Goal: Task Accomplishment & Management: Complete application form

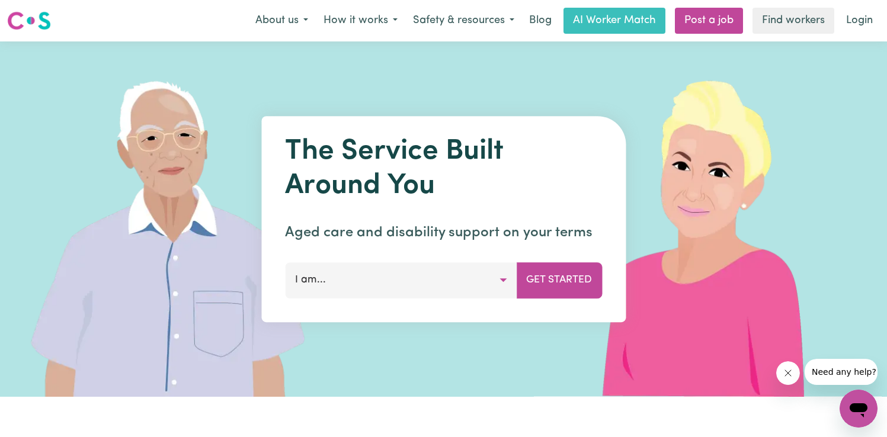
click at [501, 280] on button "I am..." at bounding box center [401, 281] width 232 height 36
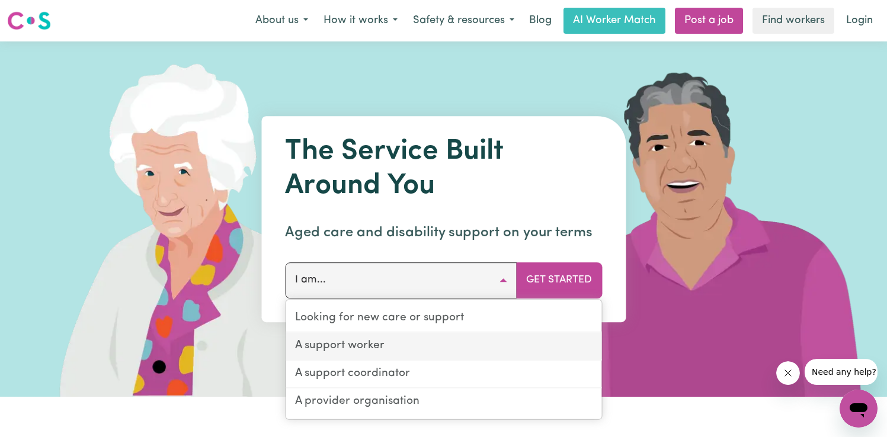
click at [421, 348] on link "A support worker" at bounding box center [444, 347] width 316 height 28
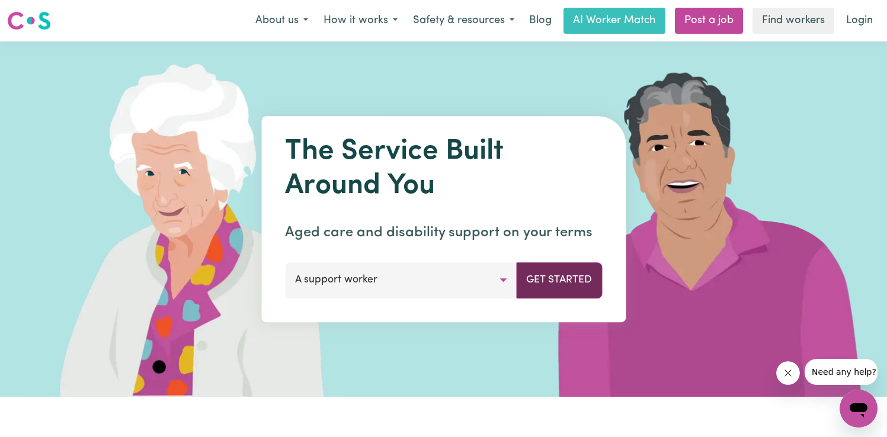
click at [573, 279] on button "Get Started" at bounding box center [559, 281] width 86 height 36
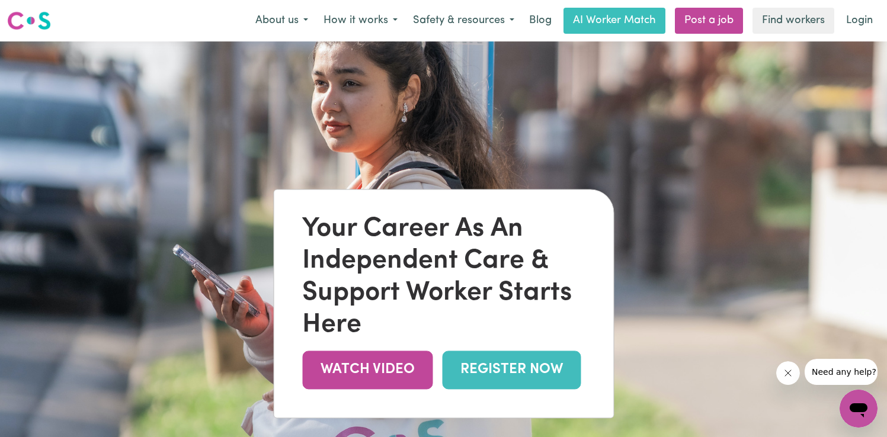
click at [492, 370] on link "REGISTER NOW" at bounding box center [511, 370] width 139 height 39
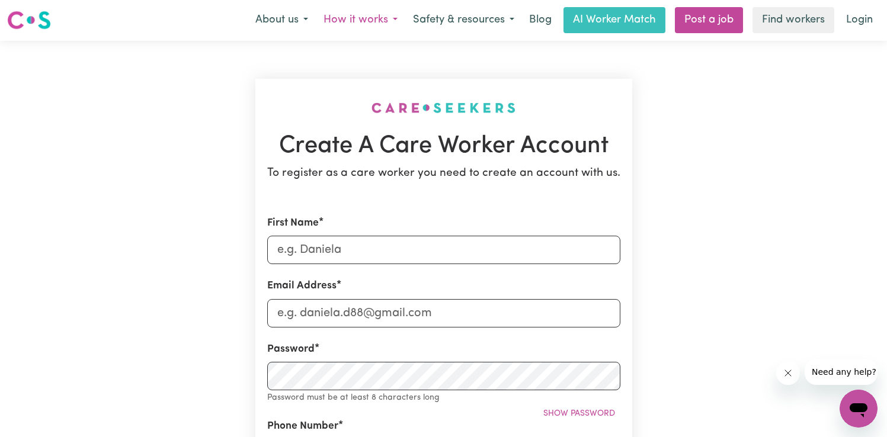
scroll to position [1, 0]
